Goal: Information Seeking & Learning: Check status

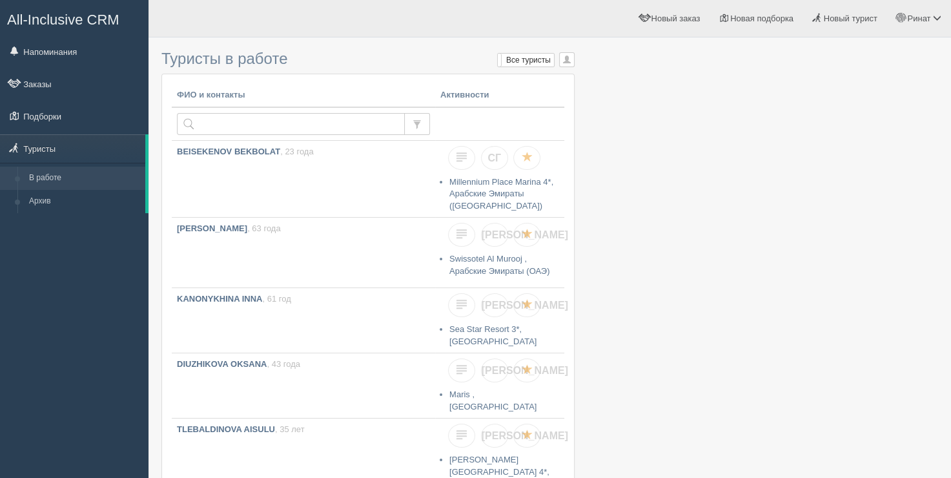
click at [255, 127] on input "text" at bounding box center [291, 124] width 228 height 22
type input "chuprinina"
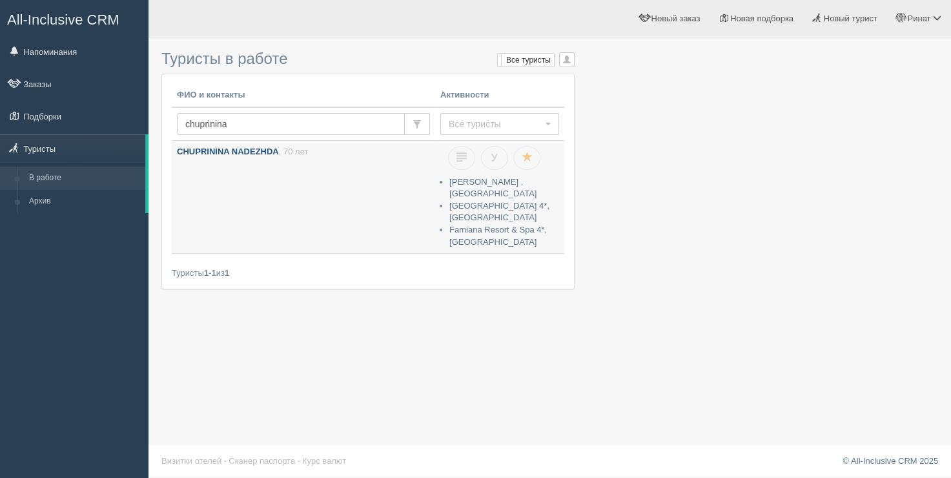
click at [268, 152] on b "CHUPRININA NADEZHDA" at bounding box center [228, 152] width 102 height 10
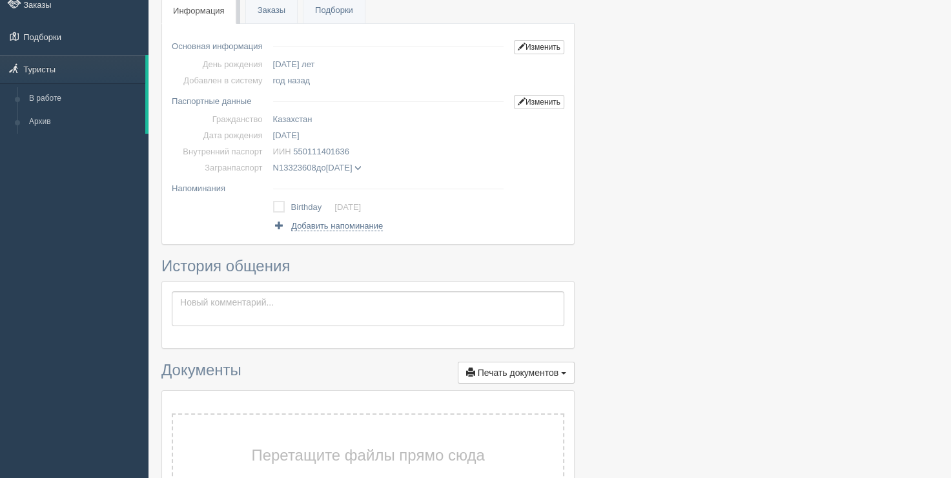
scroll to position [65, 0]
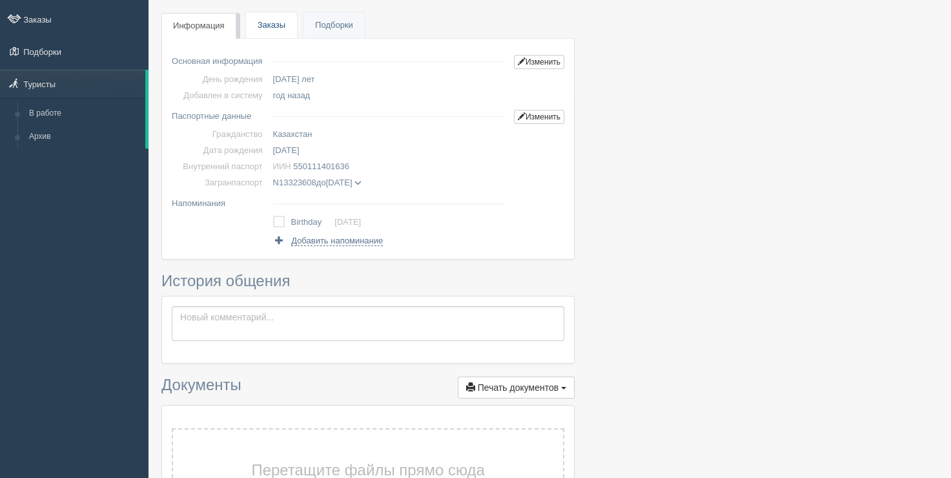
click at [272, 28] on link "Заказы" at bounding box center [271, 25] width 51 height 26
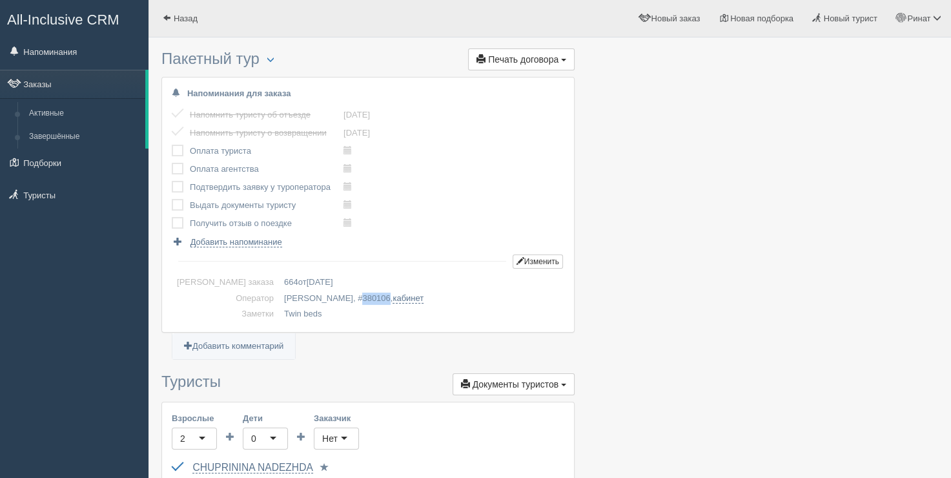
click at [362, 293] on span "380106" at bounding box center [376, 298] width 28 height 10
